Goal: Check status

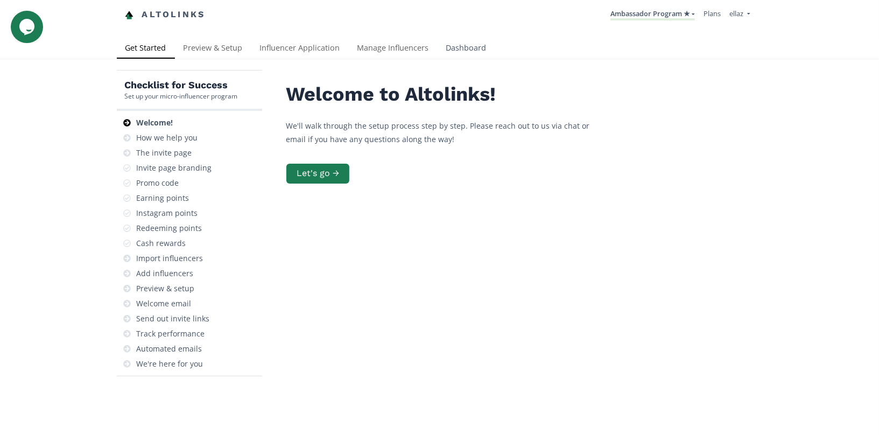
click at [448, 55] on link "Dashboard" at bounding box center [466, 49] width 58 height 22
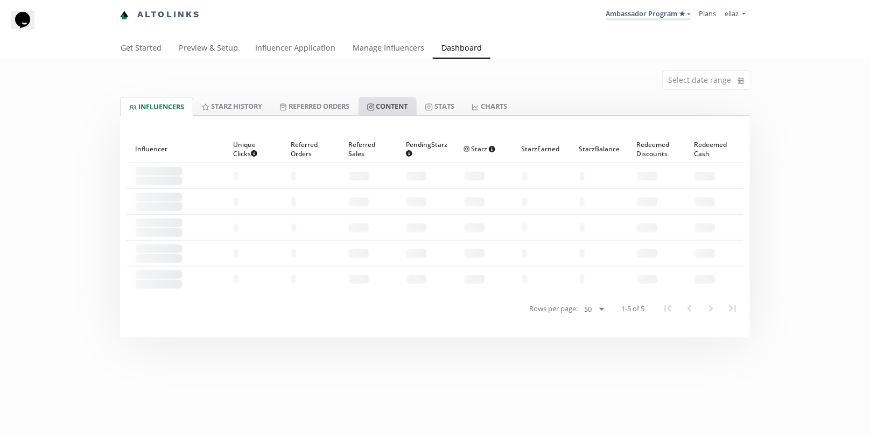
click at [400, 113] on link "Content" at bounding box center [387, 106] width 58 height 18
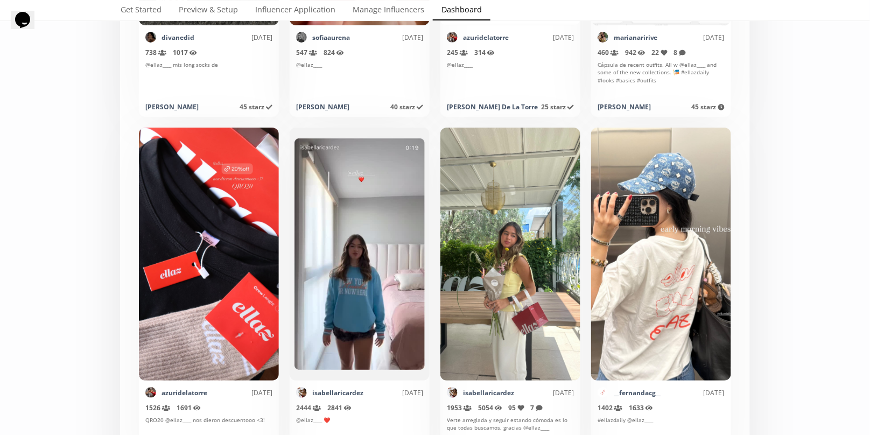
scroll to position [5343, 0]
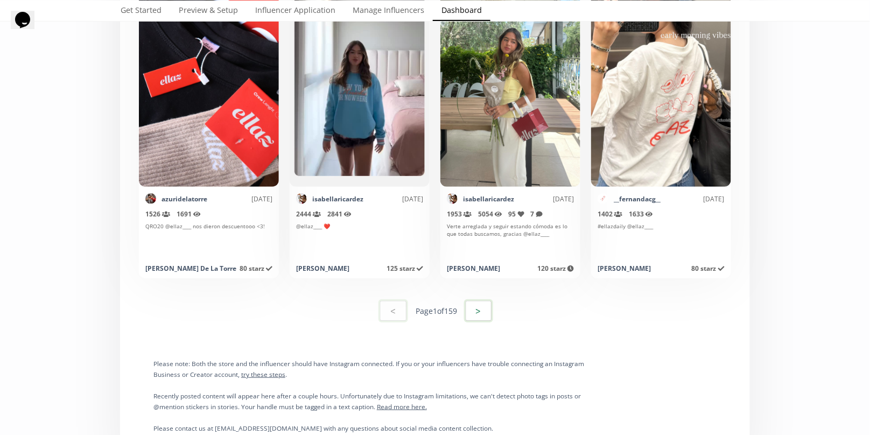
click at [486, 310] on button ">" at bounding box center [478, 310] width 29 height 23
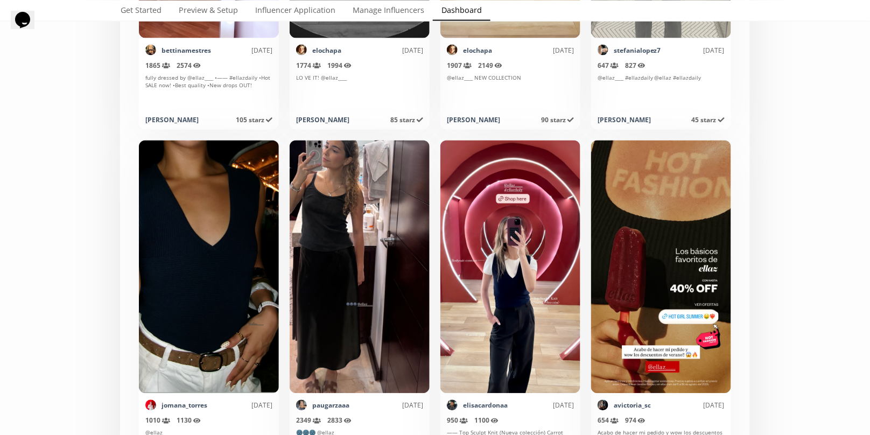
scroll to position [522, 0]
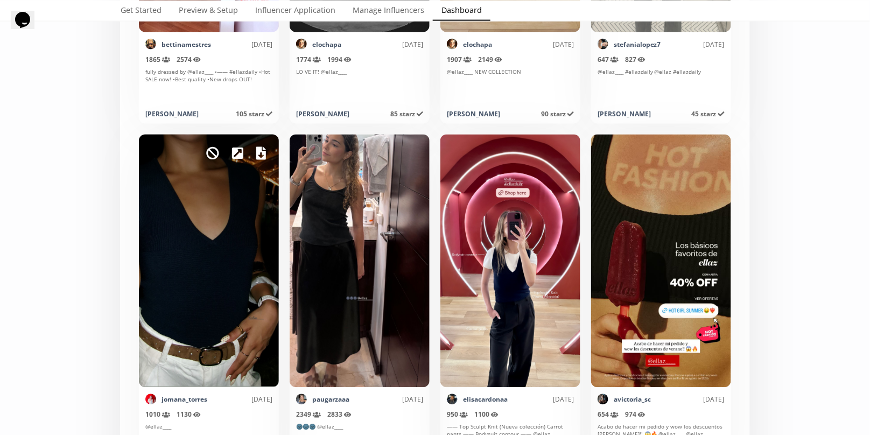
click at [265, 152] on icon at bounding box center [261, 153] width 10 height 13
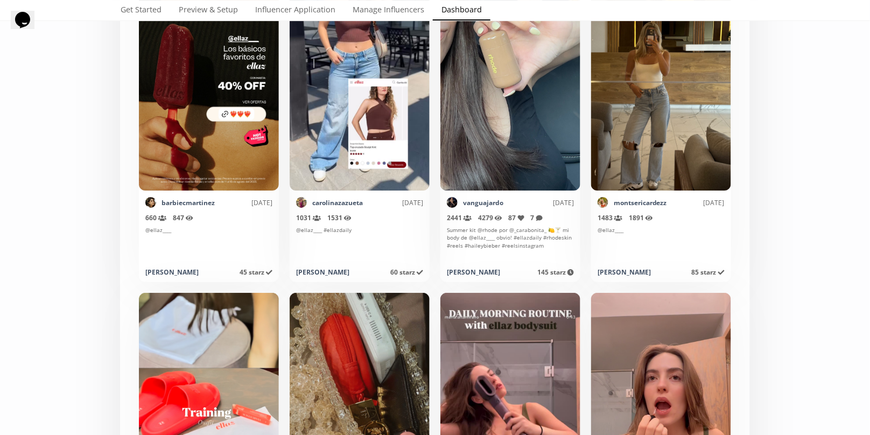
scroll to position [2495, 0]
click at [829, 218] on div "Select date range INFLUENCERS Starz HISTORY Referred Orders Content Stats CHART…" at bounding box center [435, 436] width 870 height 5744
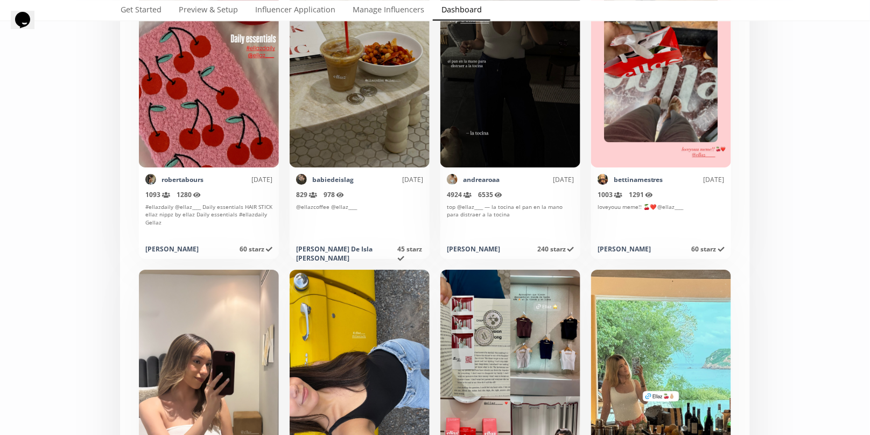
scroll to position [3834, 0]
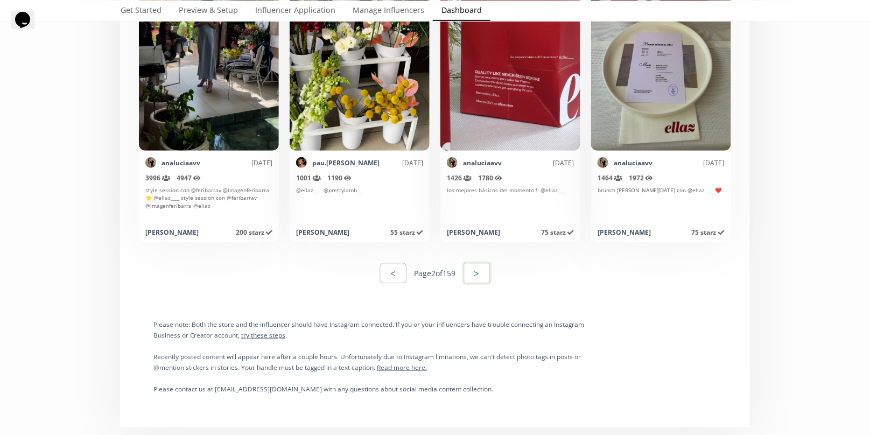
click at [485, 266] on button ">" at bounding box center [476, 273] width 29 height 23
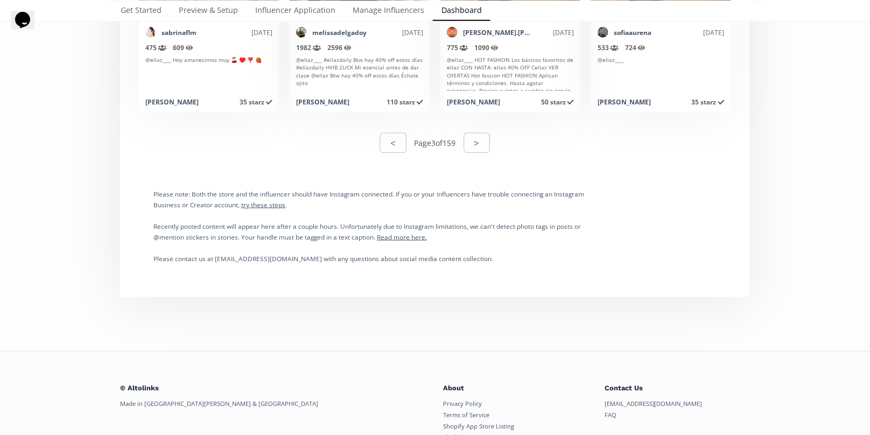
scroll to position [5544, 0]
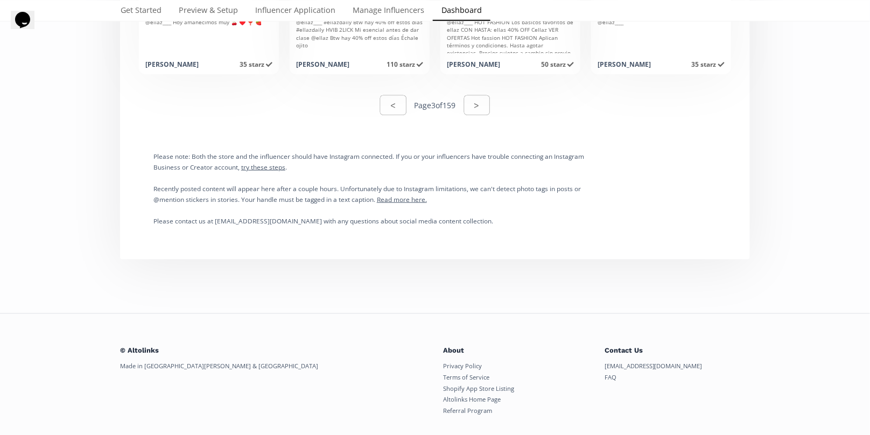
click at [479, 115] on div "< Page 3 of 159 >" at bounding box center [435, 105] width 110 height 23
click at [481, 112] on button ">" at bounding box center [476, 105] width 29 height 23
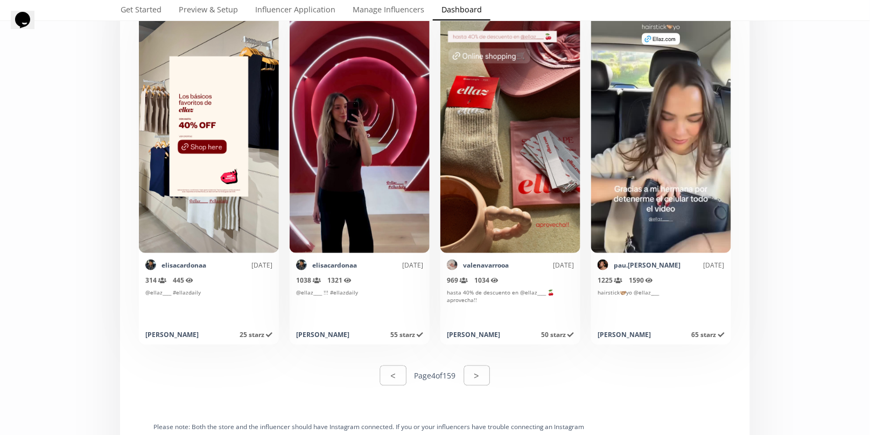
scroll to position [5355, 0]
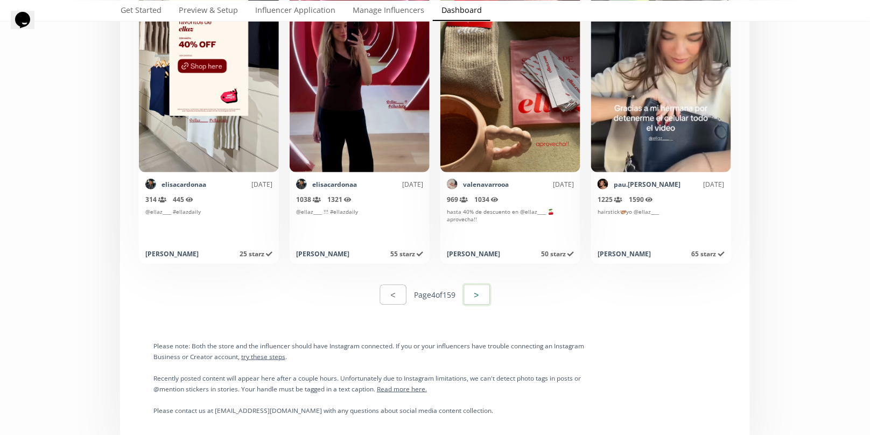
click at [482, 302] on button ">" at bounding box center [476, 294] width 29 height 23
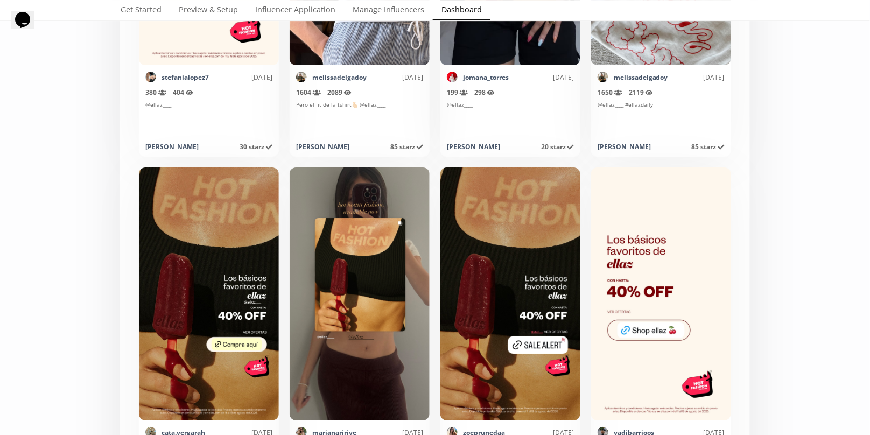
scroll to position [5384, 0]
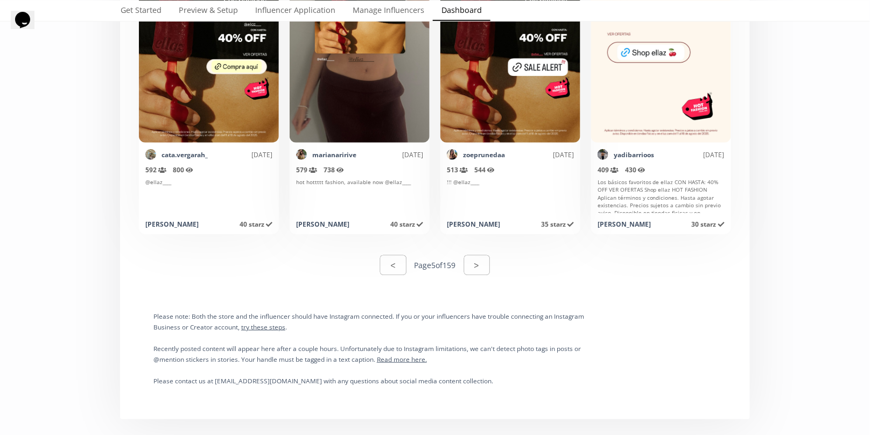
click at [493, 271] on div "< Page 5 of 159 >" at bounding box center [434, 264] width 617 height 37
click at [484, 266] on button ">" at bounding box center [476, 264] width 29 height 23
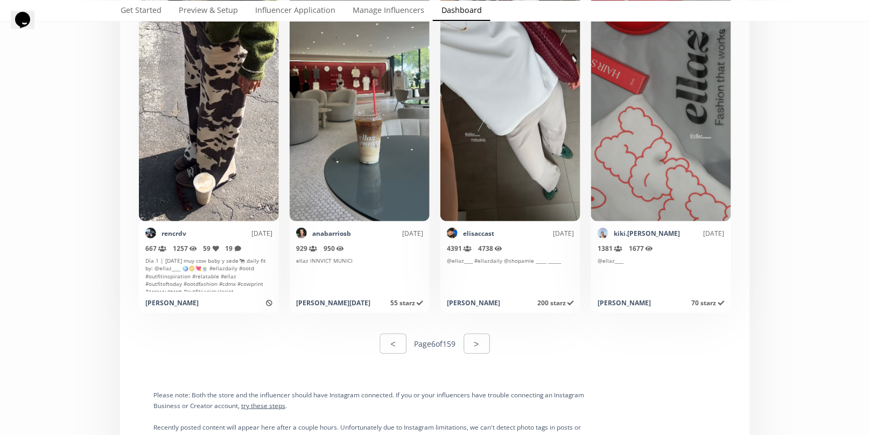
scroll to position [5306, 0]
click at [471, 341] on button ">" at bounding box center [476, 342] width 29 height 23
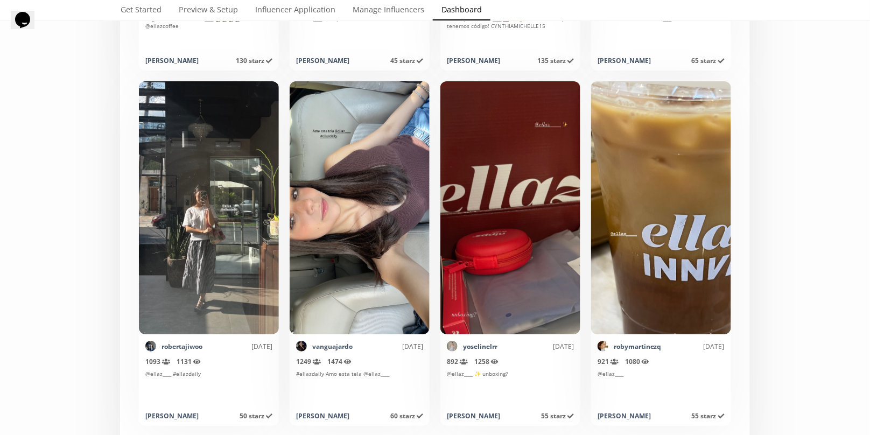
scroll to position [5401, 0]
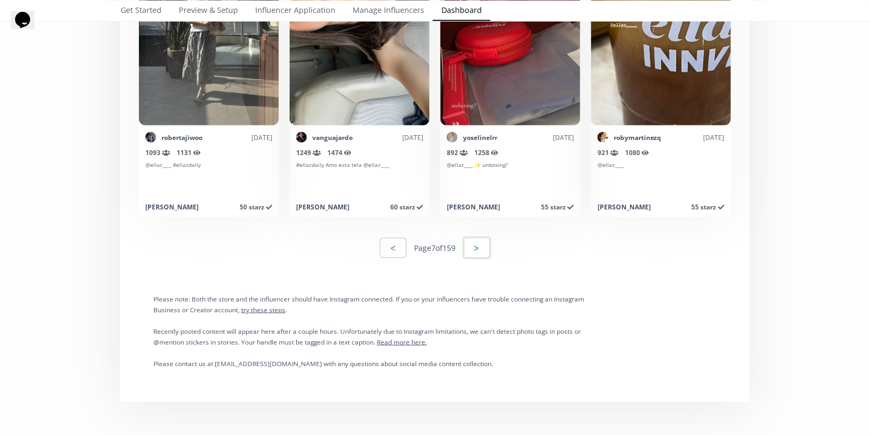
click at [474, 248] on button ">" at bounding box center [476, 247] width 29 height 23
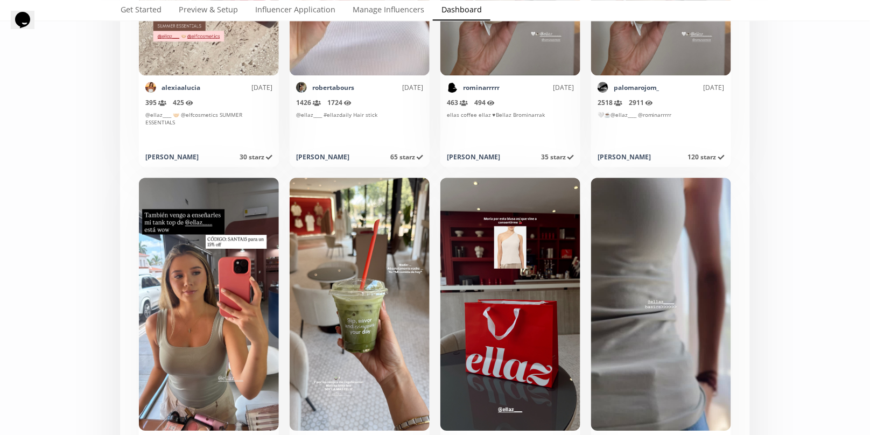
scroll to position [2575, 0]
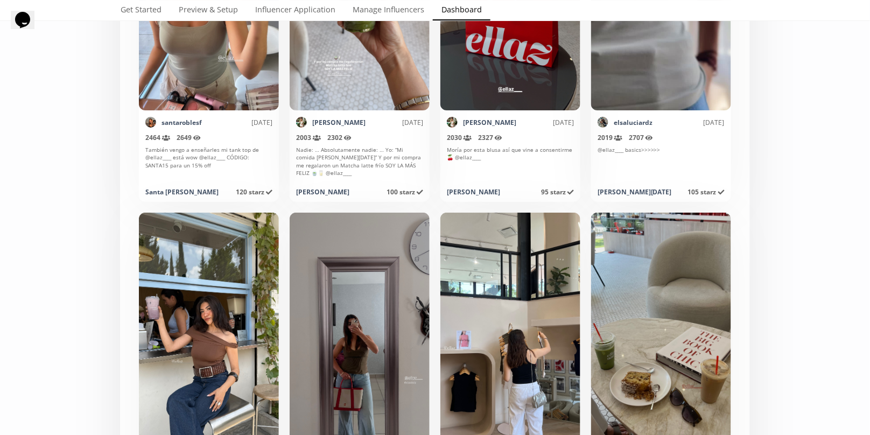
click at [834, 199] on div "Select date range INFLUENCERS Starz HISTORY Referred Orders Content Stats CHART…" at bounding box center [435, 356] width 870 height 5744
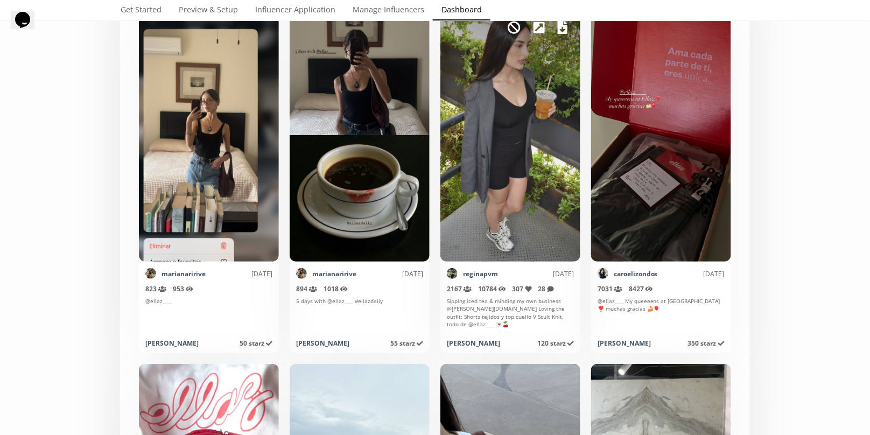
scroll to position [3792, 0]
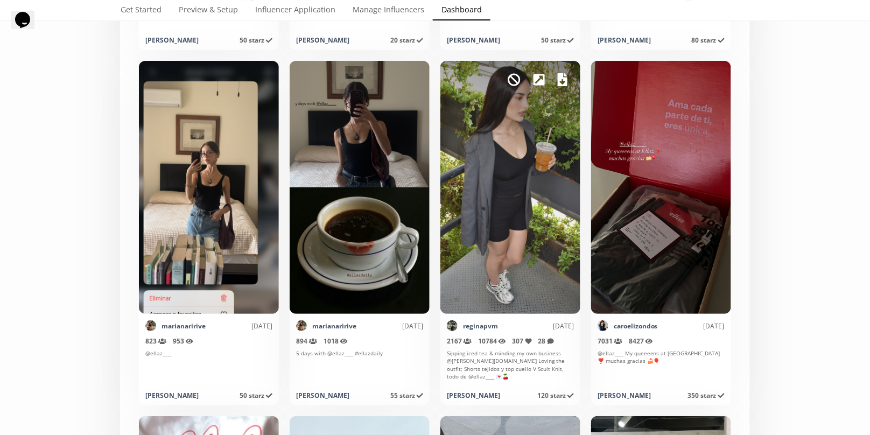
click at [558, 84] on icon at bounding box center [562, 79] width 10 height 13
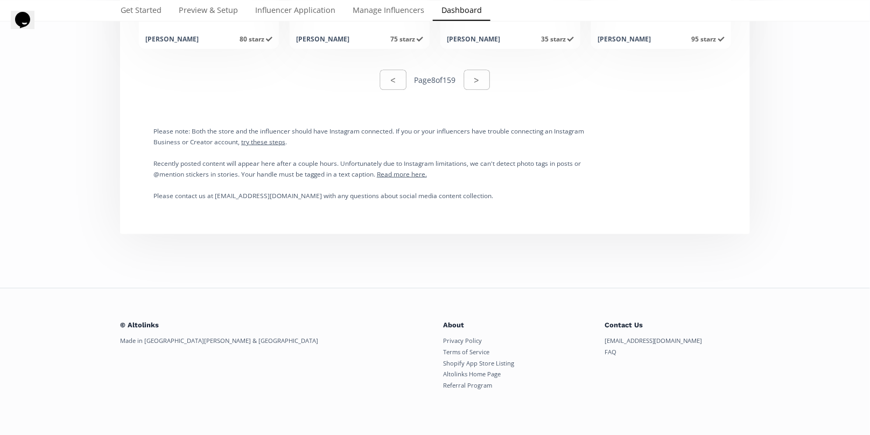
click at [483, 73] on button ">" at bounding box center [477, 80] width 26 height 20
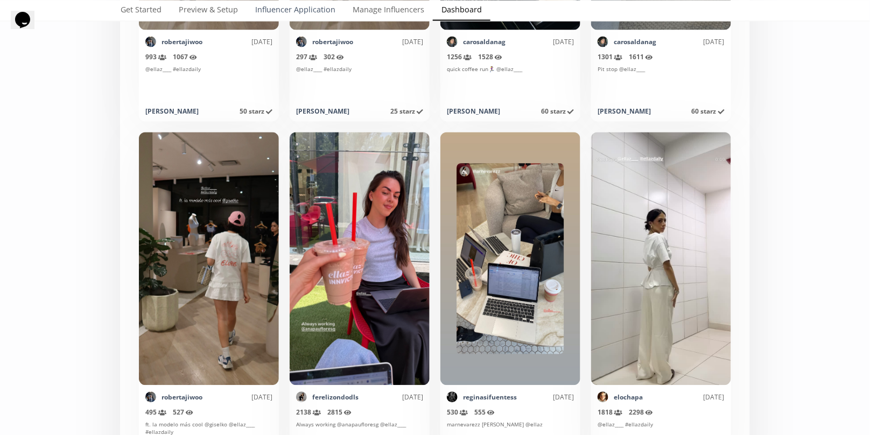
scroll to position [1670, 0]
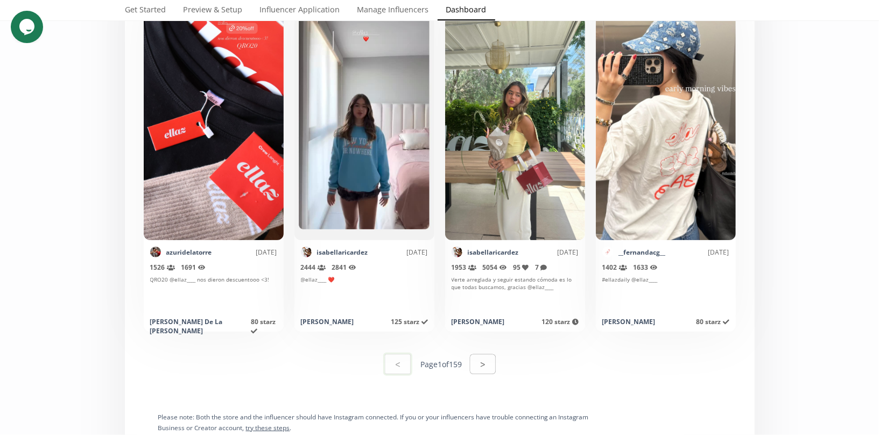
scroll to position [5395, 0]
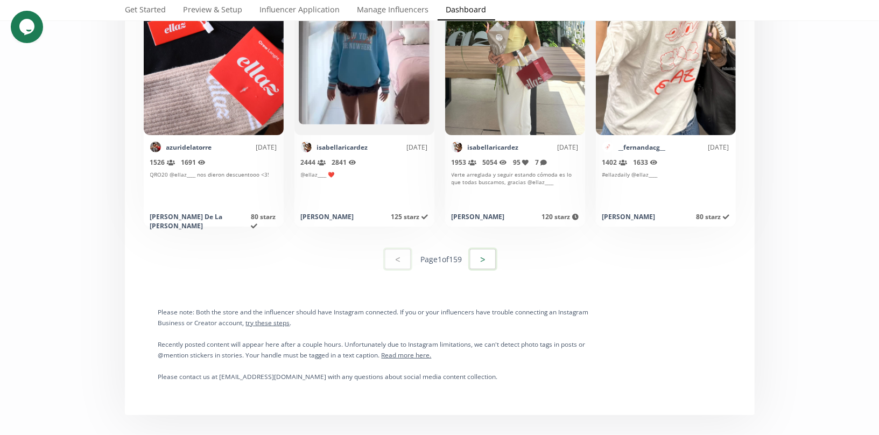
click at [472, 261] on button ">" at bounding box center [482, 259] width 29 height 23
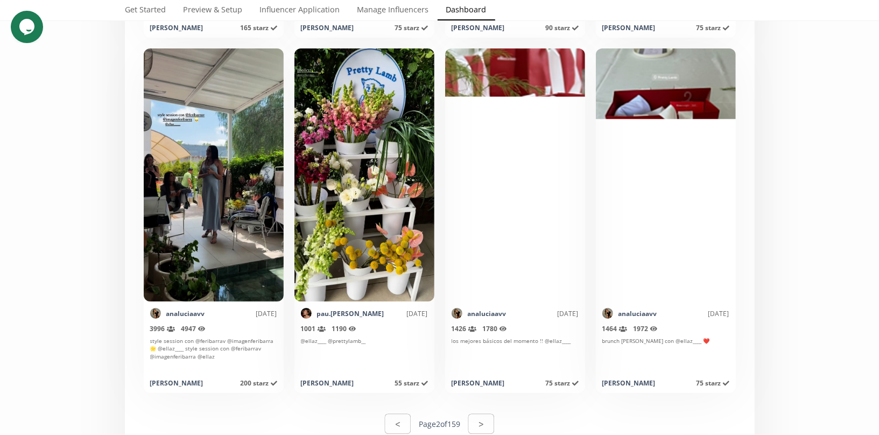
scroll to position [5463, 0]
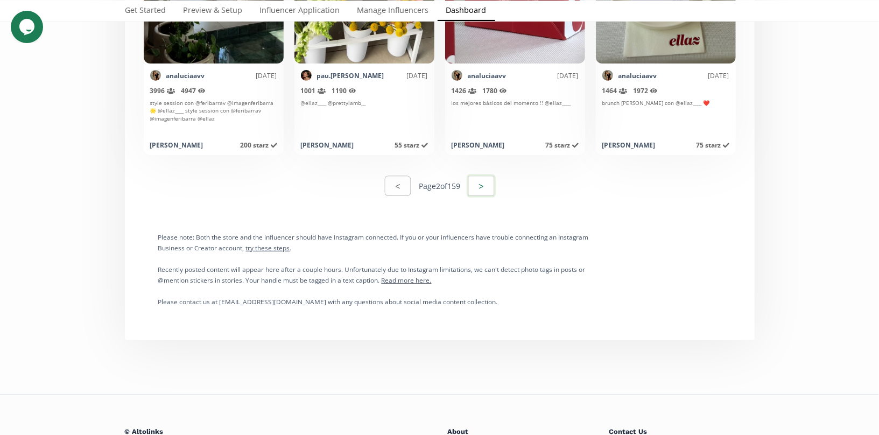
click at [485, 188] on button ">" at bounding box center [481, 185] width 29 height 23
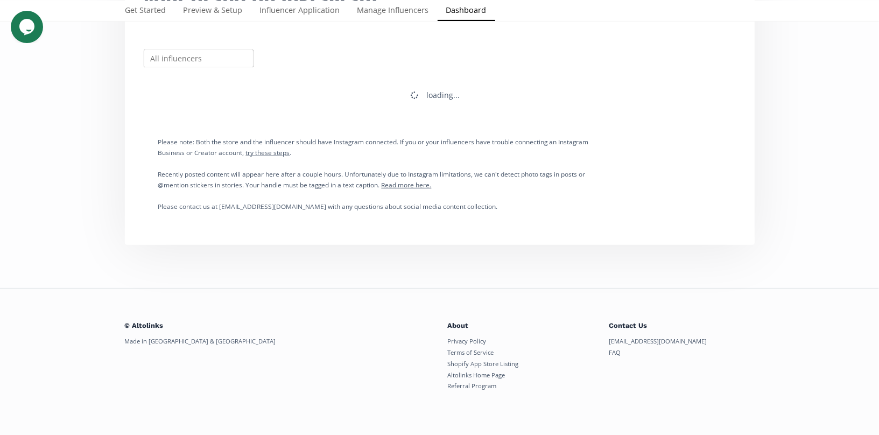
scroll to position [0, 0]
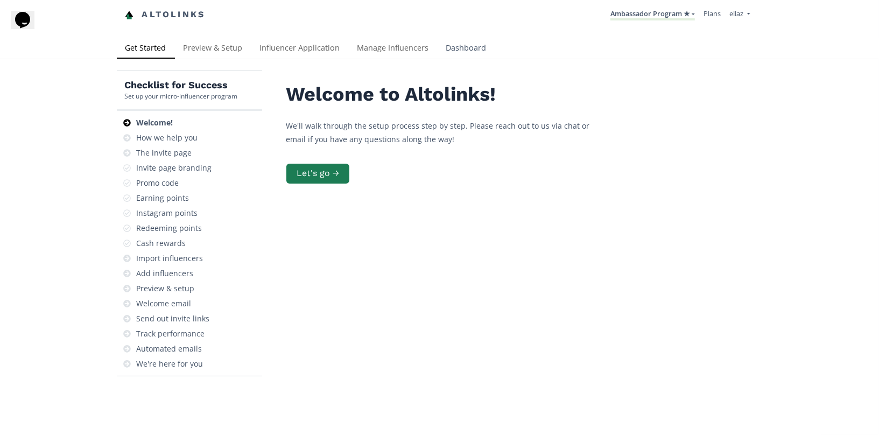
click at [451, 55] on link "Dashboard" at bounding box center [466, 49] width 58 height 22
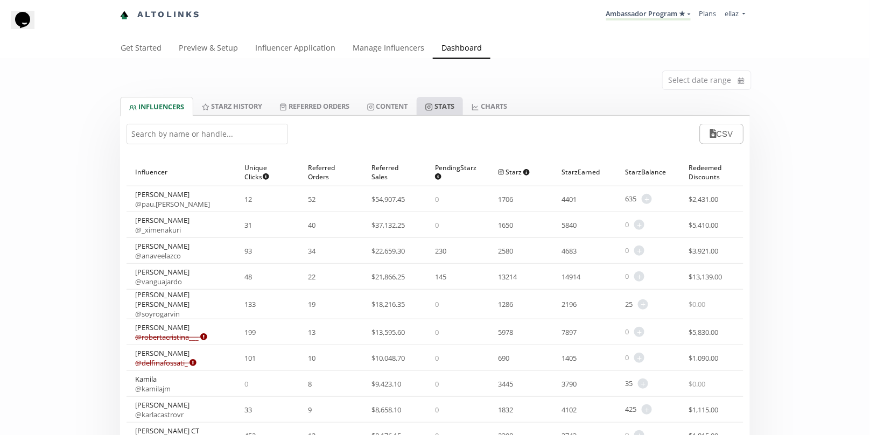
click at [440, 105] on link "Stats" at bounding box center [439, 106] width 46 height 18
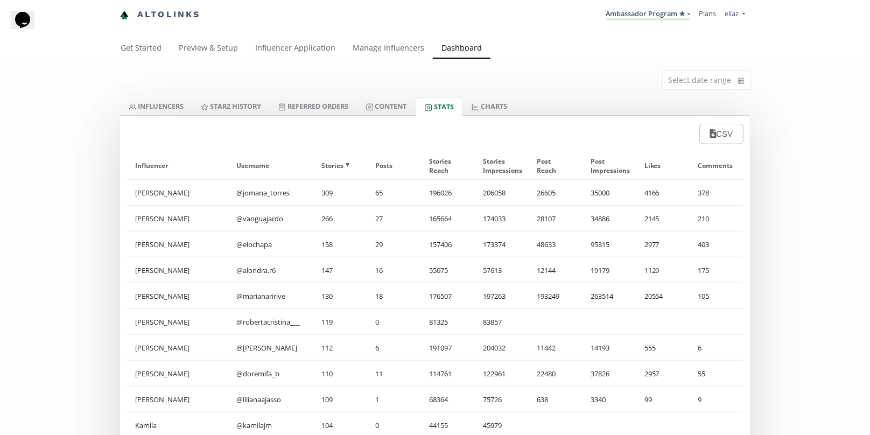
click at [393, 94] on div "Select date range" at bounding box center [435, 78] width 646 height 38
click at [395, 99] on link "Content" at bounding box center [386, 106] width 58 height 18
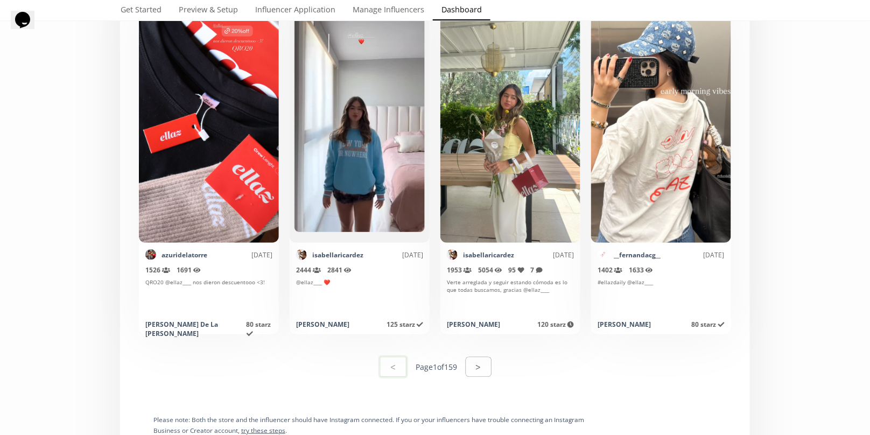
scroll to position [5390, 0]
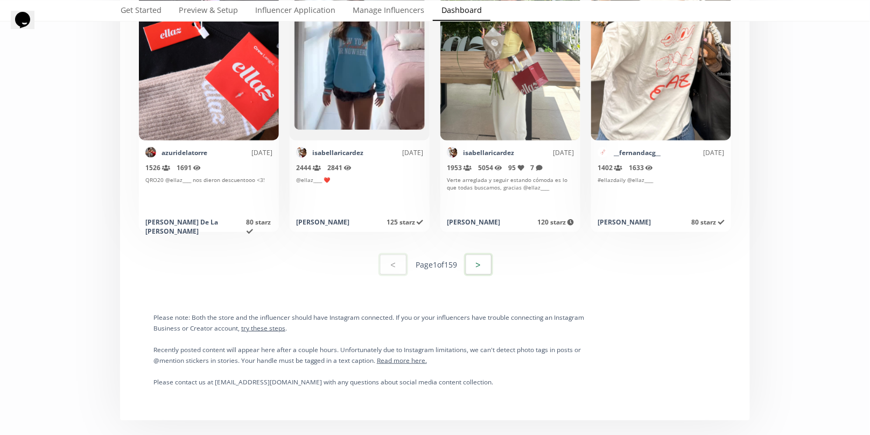
click at [484, 263] on button ">" at bounding box center [478, 264] width 29 height 23
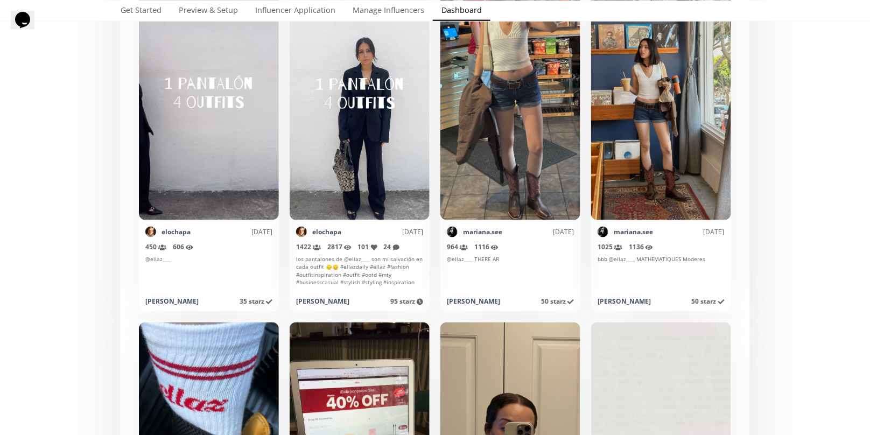
scroll to position [2000, 0]
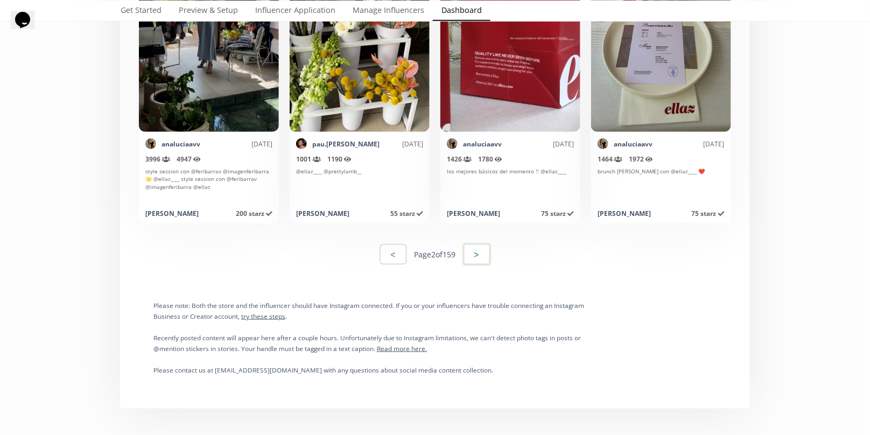
click at [482, 250] on button ">" at bounding box center [476, 254] width 29 height 23
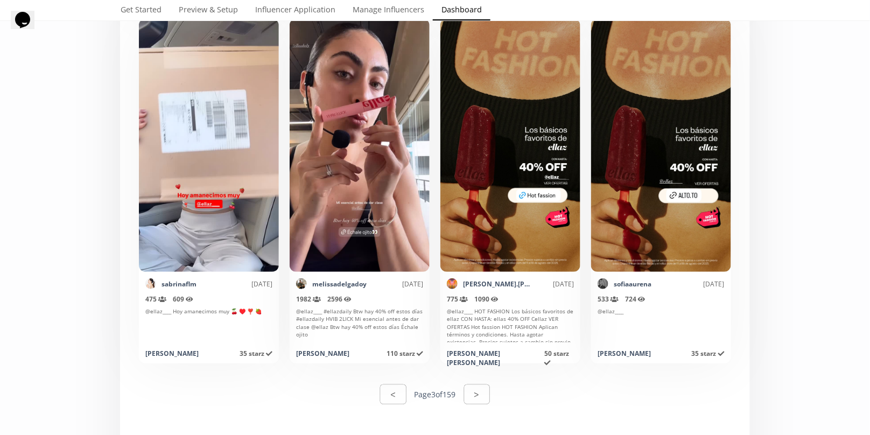
scroll to position [5256, 0]
click at [471, 389] on button ">" at bounding box center [476, 393] width 29 height 23
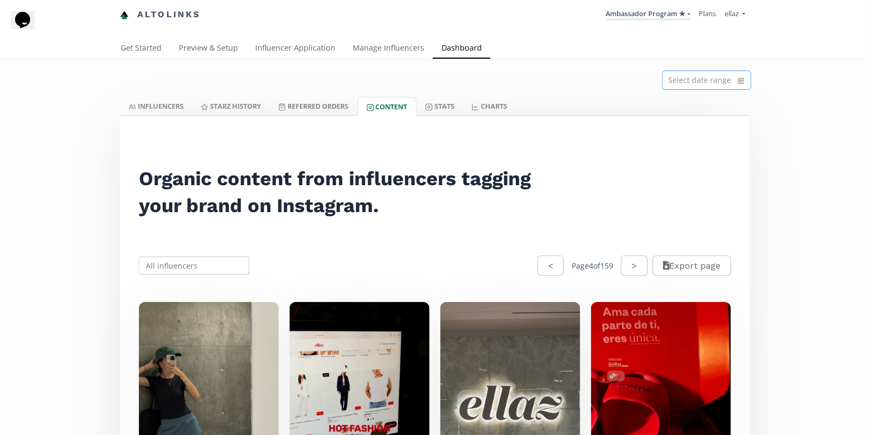
click at [737, 81] on input at bounding box center [706, 80] width 88 height 18
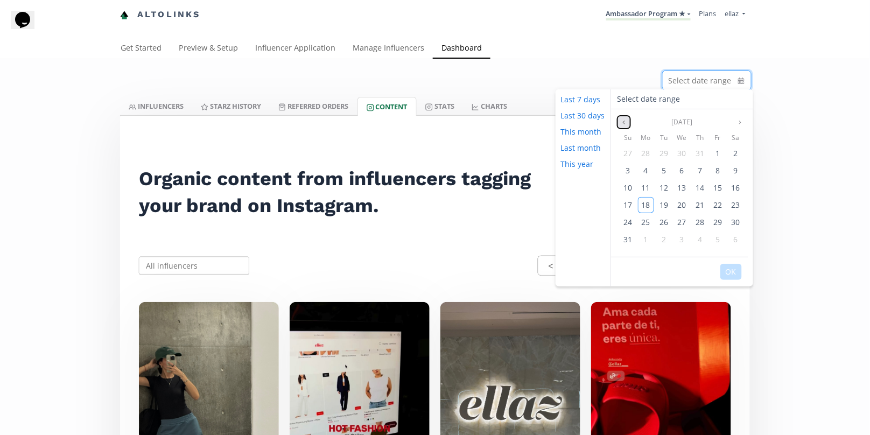
click at [624, 125] on button "Previous month" at bounding box center [623, 122] width 13 height 13
drag, startPoint x: 622, startPoint y: 208, endPoint x: 631, endPoint y: 209, distance: 9.7
click at [622, 208] on div "20" at bounding box center [627, 205] width 16 height 16
click at [702, 220] on span "31" at bounding box center [699, 222] width 9 height 10
click at [733, 267] on button "OK" at bounding box center [731, 272] width 22 height 16
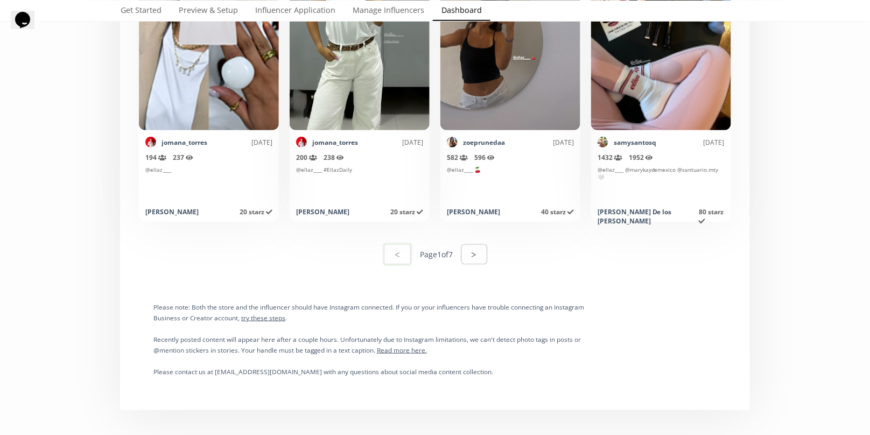
scroll to position [5406, 0]
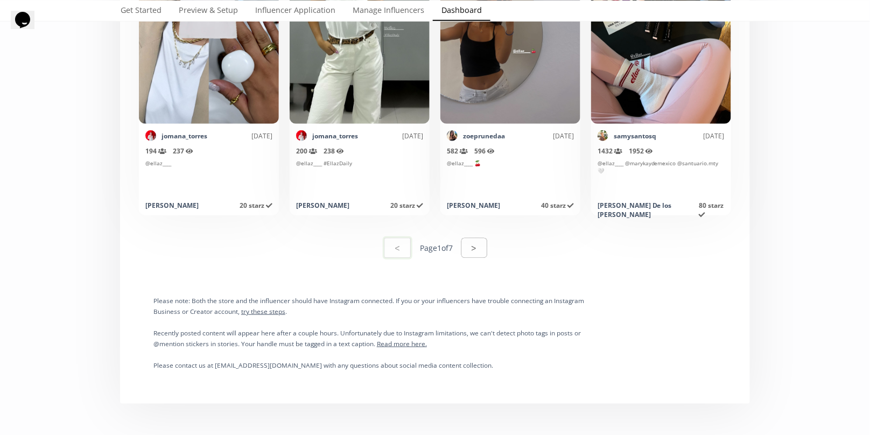
click at [490, 253] on div "< Page 1 of 7 >" at bounding box center [434, 248] width 617 height 40
click at [481, 248] on button ">" at bounding box center [474, 247] width 29 height 23
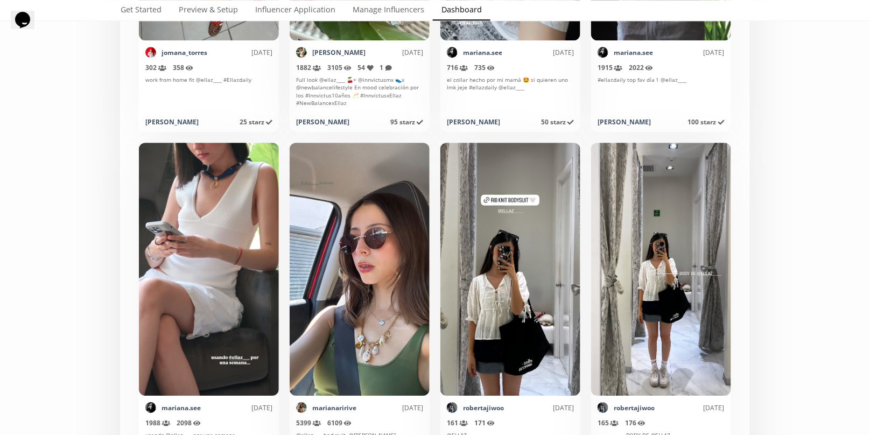
scroll to position [1897, 0]
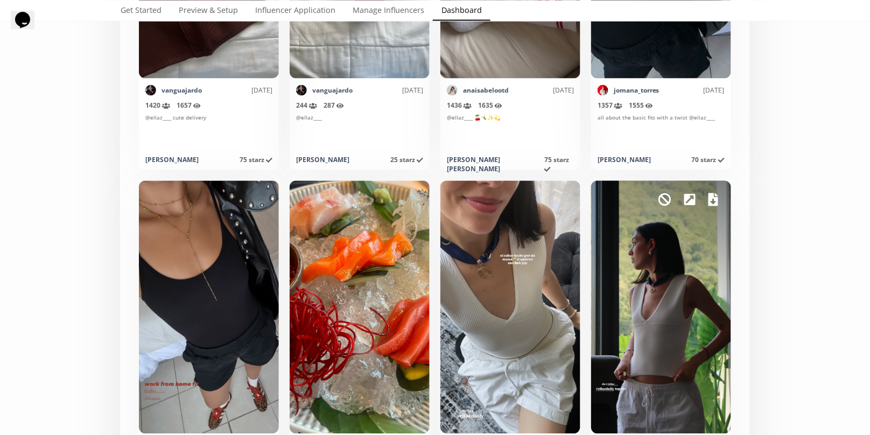
click at [714, 196] on icon at bounding box center [713, 199] width 10 height 13
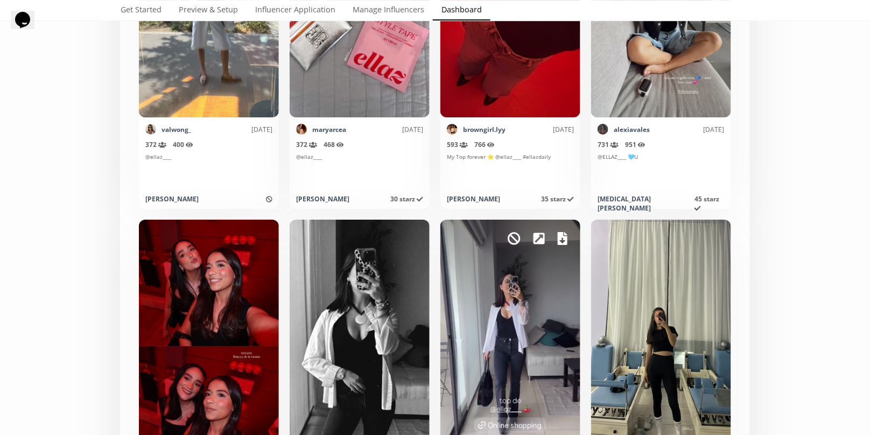
scroll to position [5295, 0]
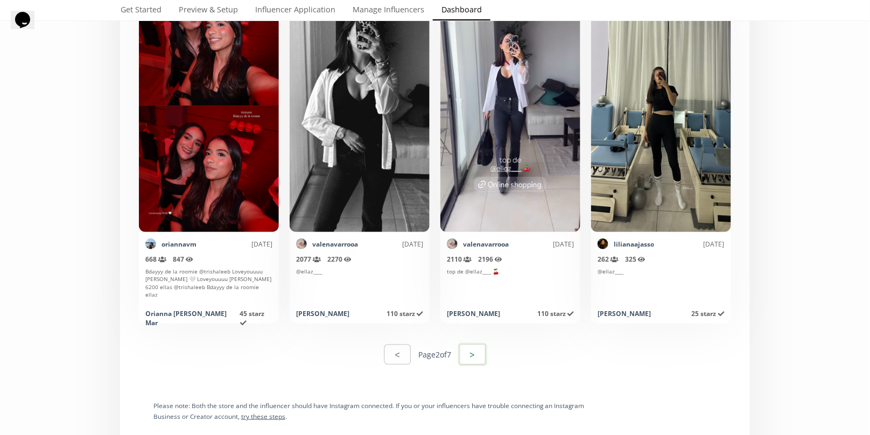
click at [478, 341] on div "< Page 2 of 7 >" at bounding box center [434, 354] width 617 height 37
click at [478, 347] on button ">" at bounding box center [472, 354] width 29 height 23
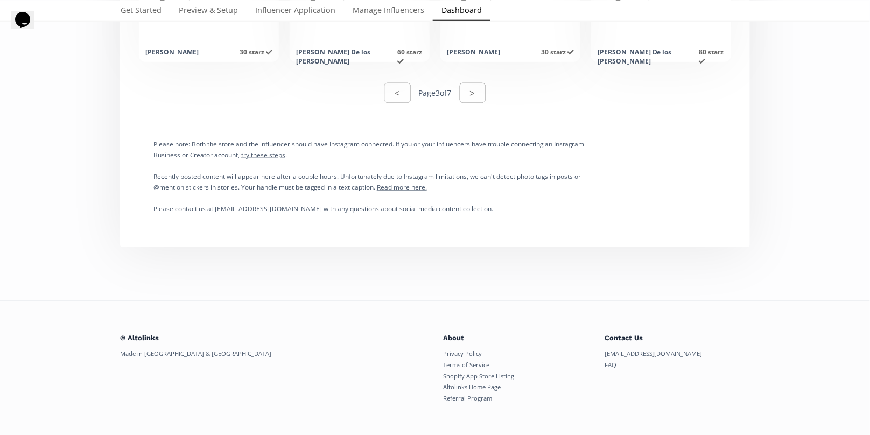
scroll to position [5569, 0]
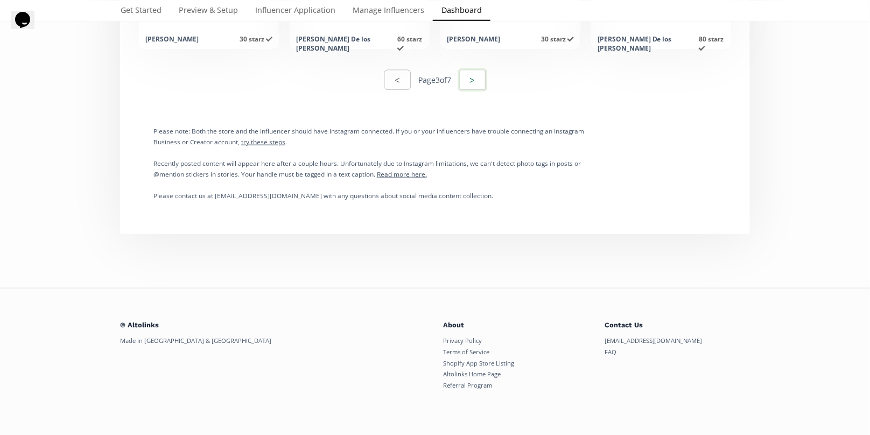
click at [474, 88] on button ">" at bounding box center [472, 79] width 29 height 23
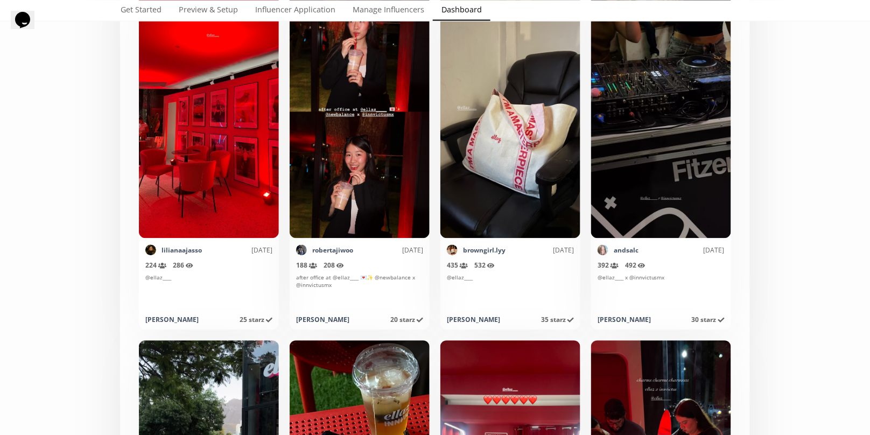
scroll to position [858, 0]
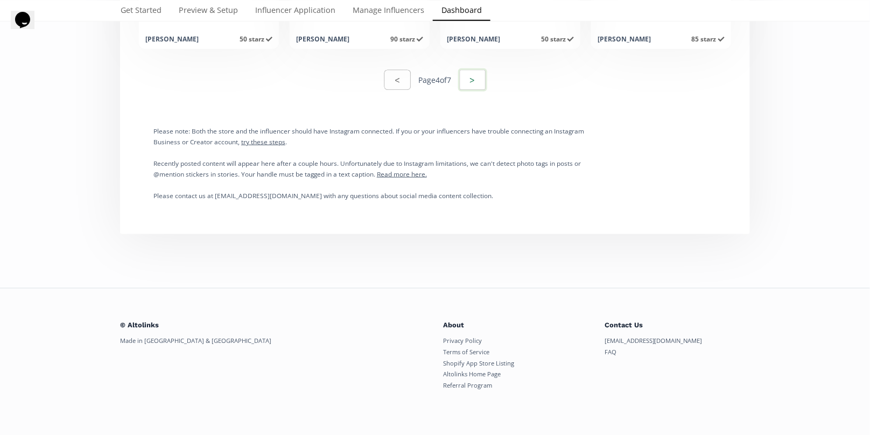
click at [482, 77] on button ">" at bounding box center [472, 79] width 29 height 23
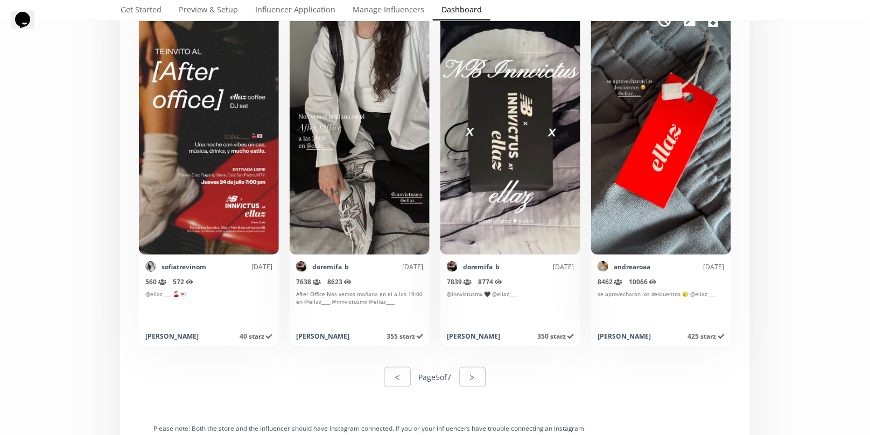
scroll to position [5273, 0]
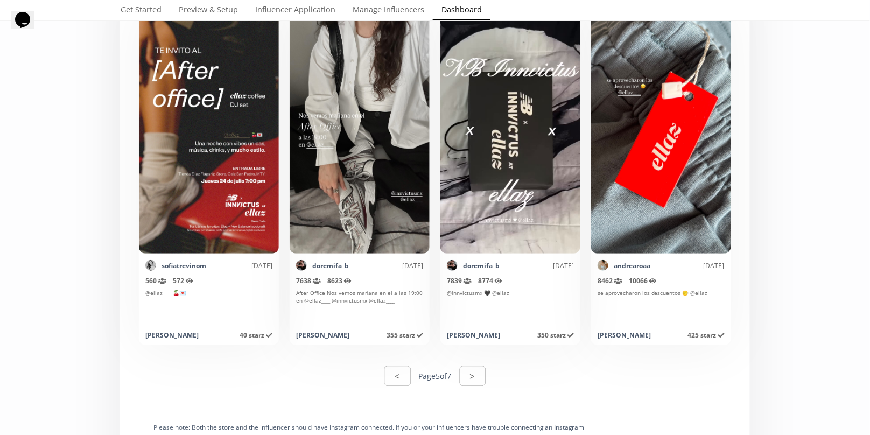
click at [485, 382] on button ">" at bounding box center [473, 376] width 26 height 20
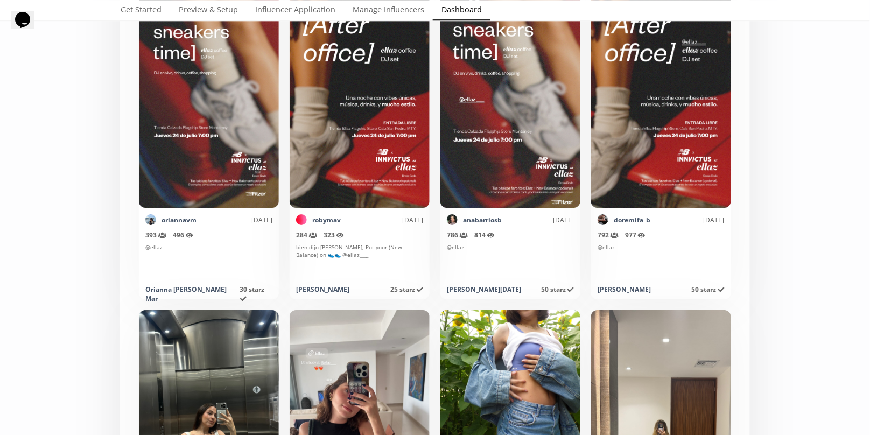
scroll to position [5215, 0]
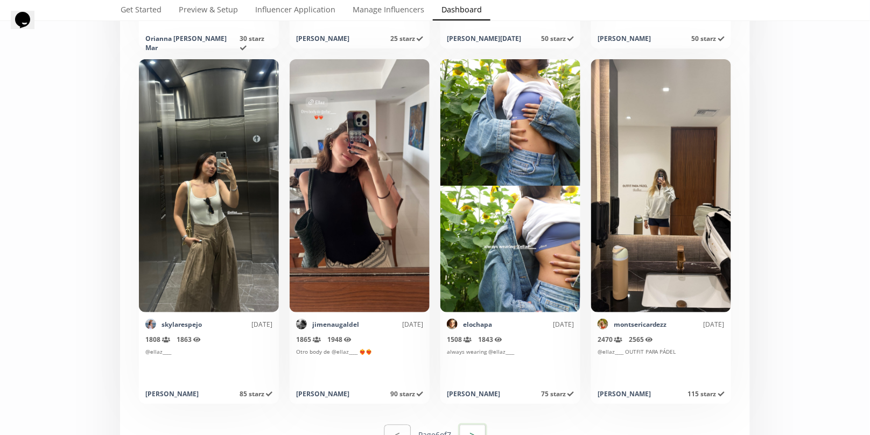
click at [477, 425] on button ">" at bounding box center [472, 434] width 29 height 23
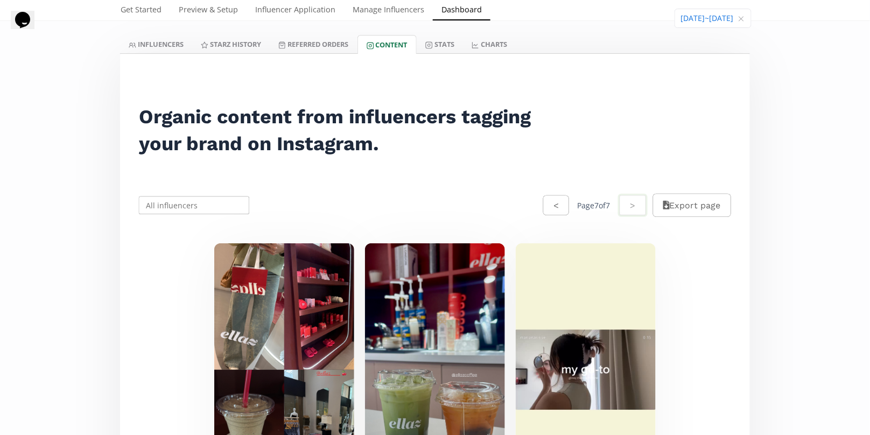
scroll to position [0, 0]
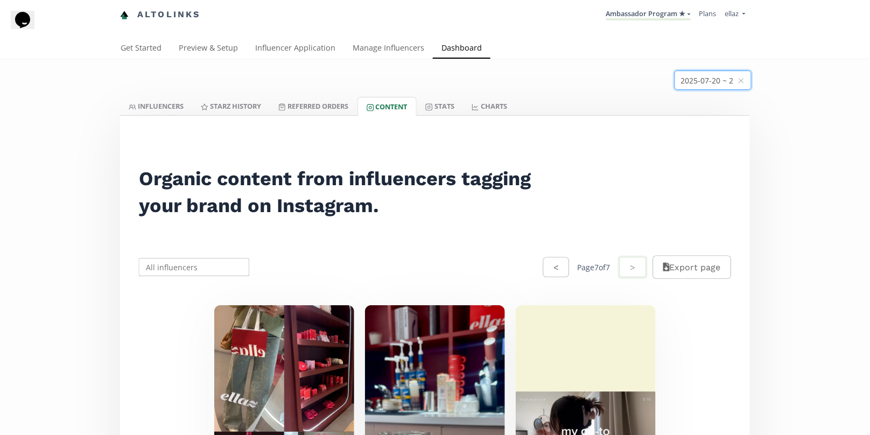
click at [703, 77] on input at bounding box center [713, 80] width 76 height 18
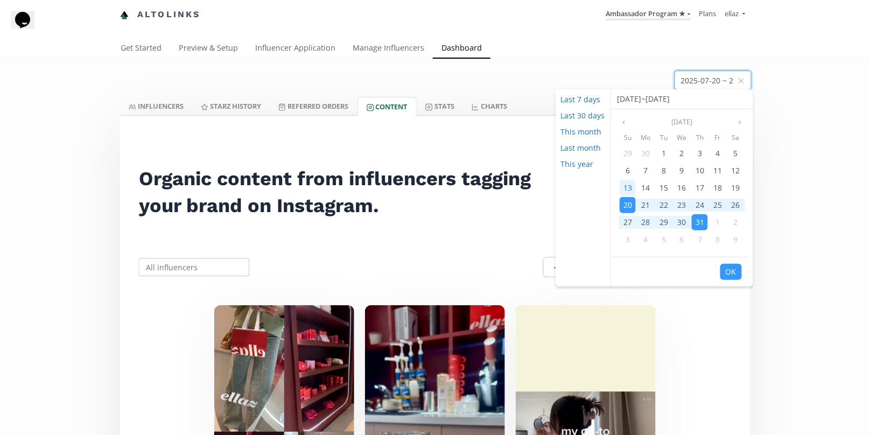
click at [624, 190] on span "13" at bounding box center [627, 187] width 9 height 10
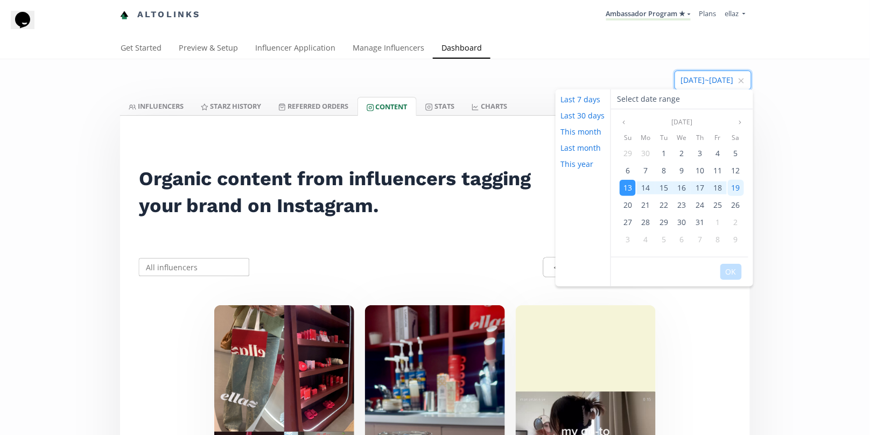
click at [739, 189] on div "19" at bounding box center [736, 188] width 16 height 16
click at [727, 272] on button "OK" at bounding box center [731, 272] width 22 height 16
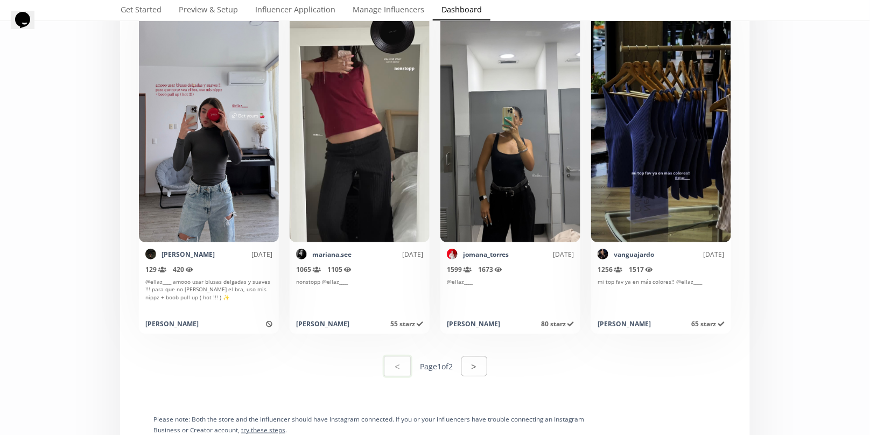
scroll to position [5465, 0]
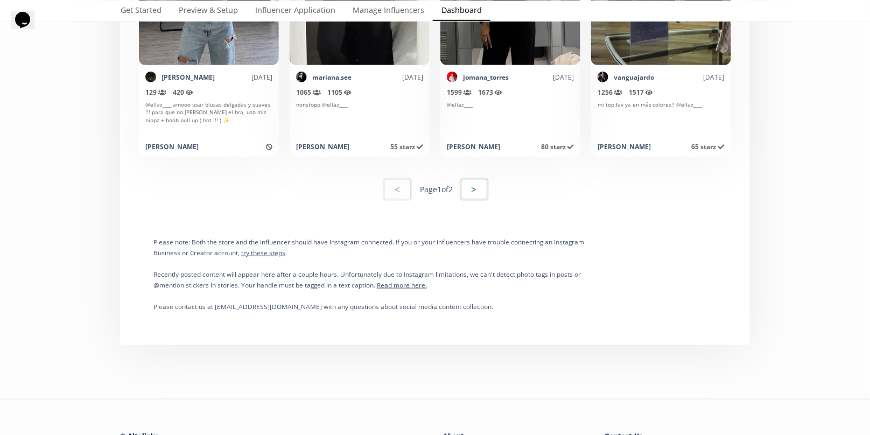
click at [475, 188] on button ">" at bounding box center [474, 189] width 29 height 23
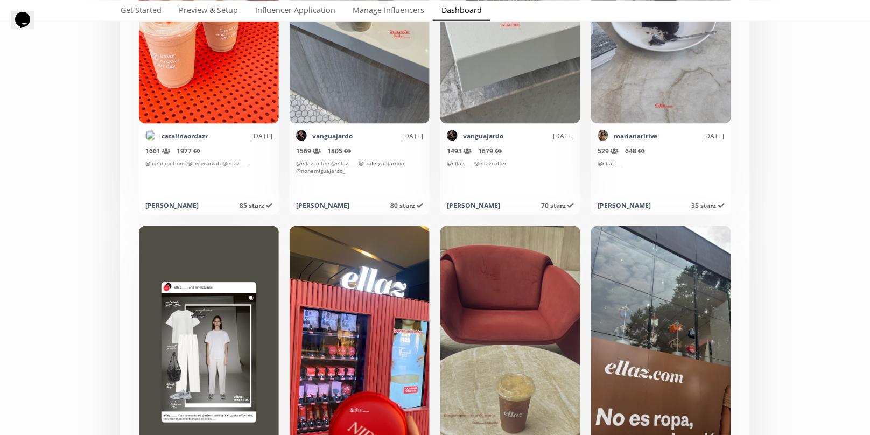
scroll to position [0, 0]
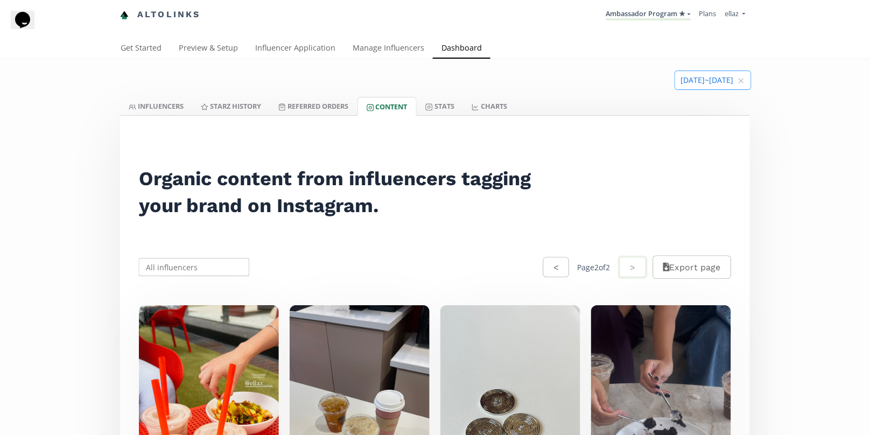
click at [689, 79] on input at bounding box center [713, 80] width 76 height 18
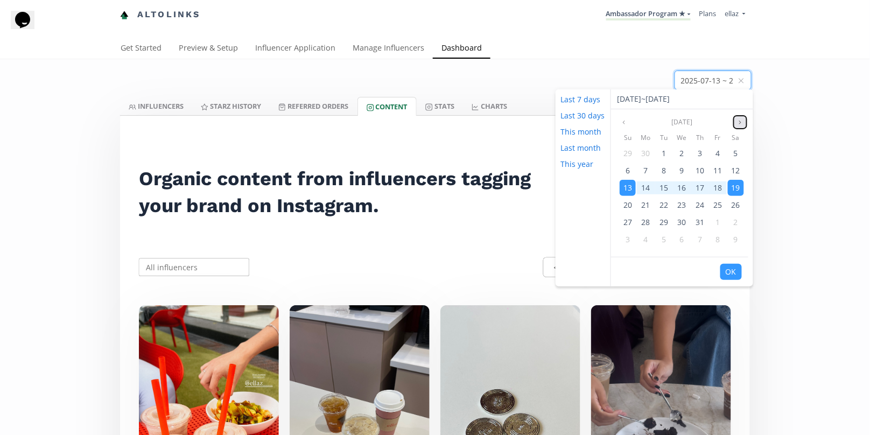
click at [740, 122] on icon "angle right" at bounding box center [740, 122] width 6 height 6
click at [743, 81] on icon "close" at bounding box center [741, 80] width 6 height 6
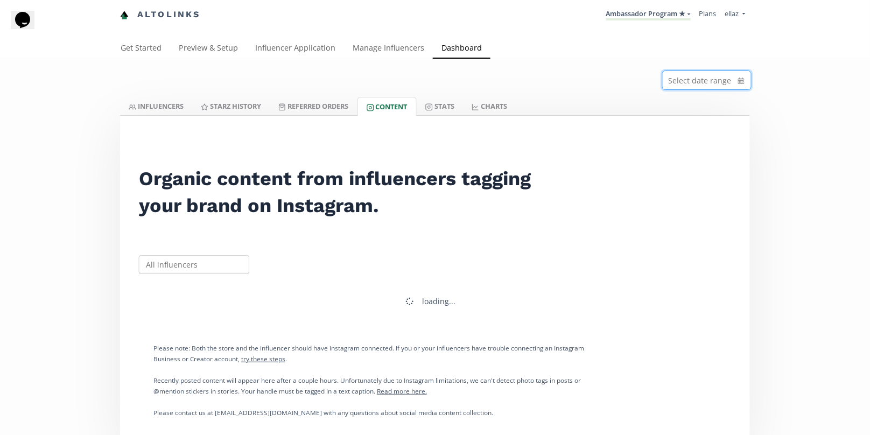
click at [803, 102] on div "Select date range INFLUENCERS Starz HISTORY Referred Orders Content Stats CHART…" at bounding box center [435, 255] width 870 height 392
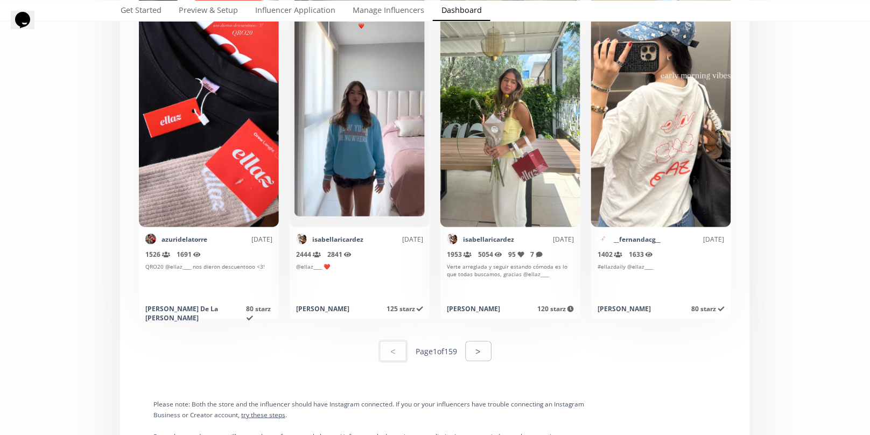
scroll to position [5349, 0]
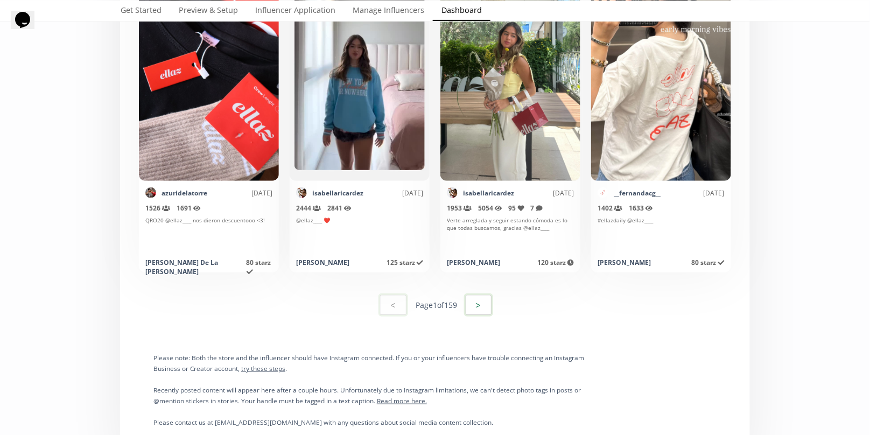
click at [482, 305] on button ">" at bounding box center [478, 304] width 29 height 23
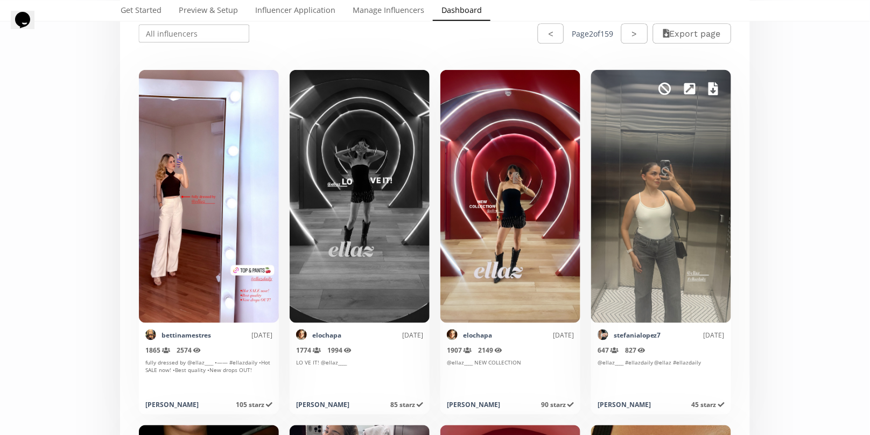
scroll to position [253, 0]
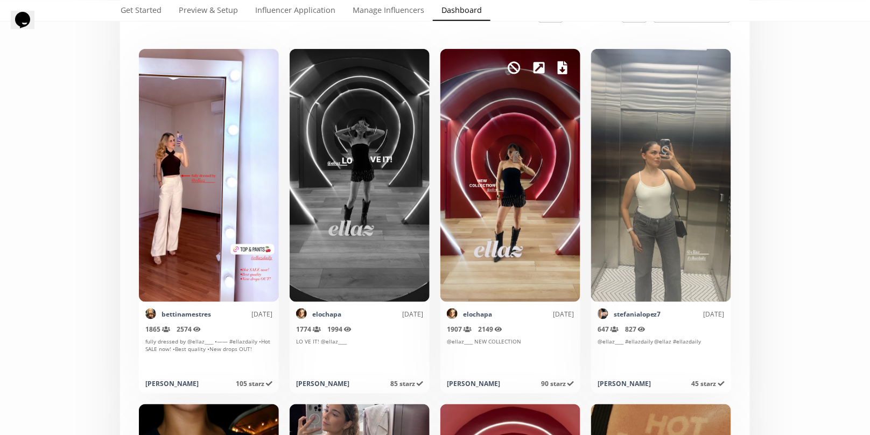
click at [561, 66] on icon at bounding box center [562, 67] width 10 height 13
